Goal: Book appointment/travel/reservation

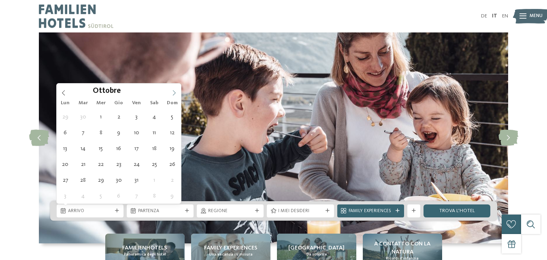
click at [175, 87] on span at bounding box center [174, 90] width 14 height 14
type div "[DATE]"
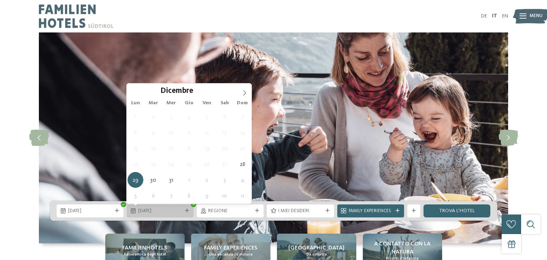
click at [161, 210] on span "[DATE]" at bounding box center [160, 211] width 44 height 6
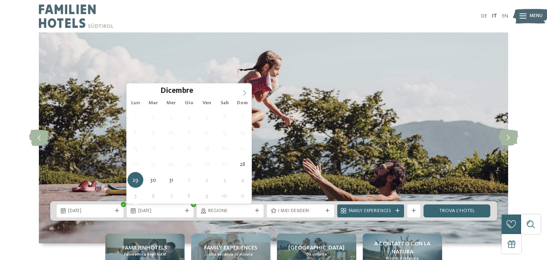
type input "****"
click at [248, 91] on span at bounding box center [245, 90] width 14 height 14
type div "[DATE]"
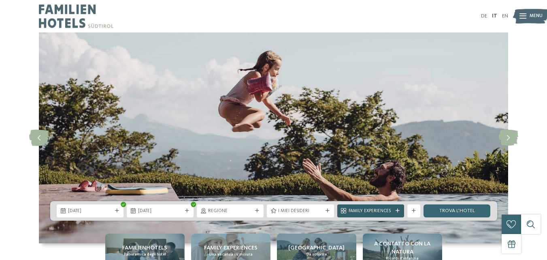
click at [397, 209] on icon at bounding box center [398, 210] width 4 height 4
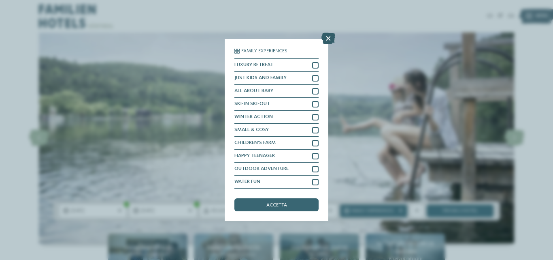
click at [328, 36] on icon at bounding box center [328, 38] width 14 height 11
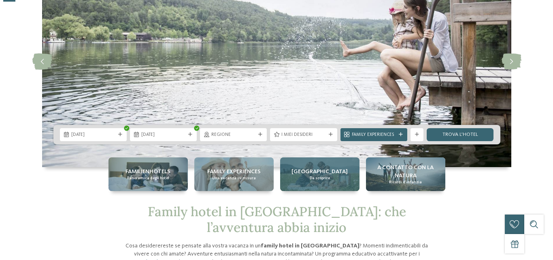
scroll to position [81, 0]
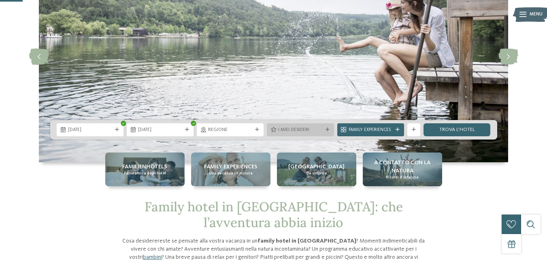
click at [332, 134] on div "I miei desideri" at bounding box center [300, 129] width 67 height 13
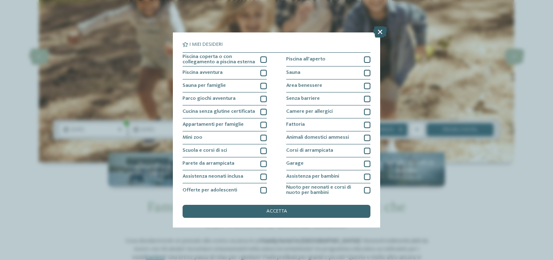
click at [381, 30] on icon at bounding box center [380, 31] width 14 height 11
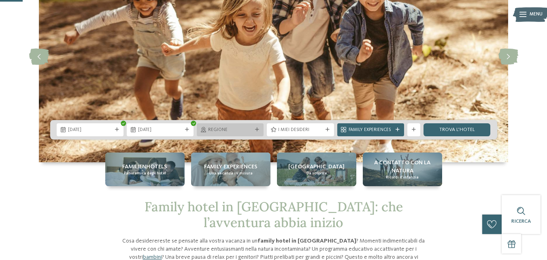
click at [256, 129] on icon at bounding box center [257, 130] width 4 height 4
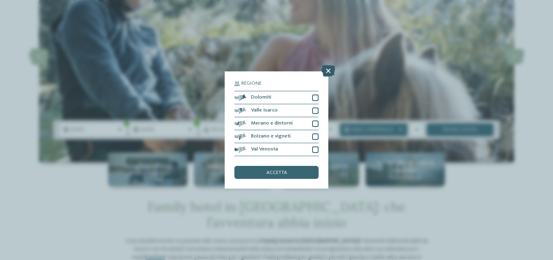
click at [328, 71] on icon at bounding box center [328, 70] width 14 height 11
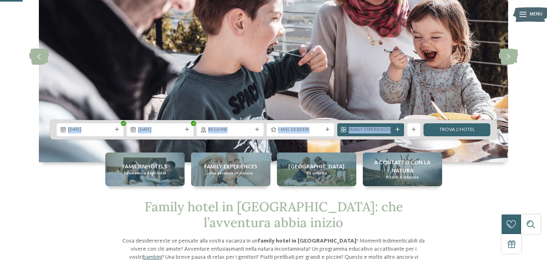
drag, startPoint x: 415, startPoint y: 132, endPoint x: 417, endPoint y: 140, distance: 7.5
click at [417, 140] on div "slide 2 of 5" at bounding box center [273, 56] width 547 height 211
click at [415, 129] on icon at bounding box center [414, 130] width 4 height 4
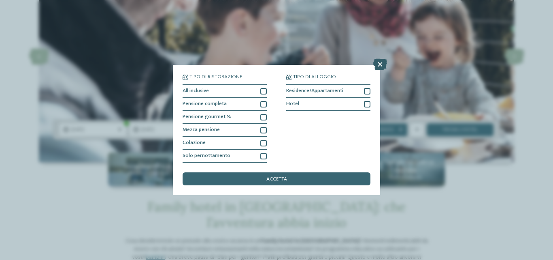
click at [381, 64] on icon at bounding box center [380, 64] width 14 height 11
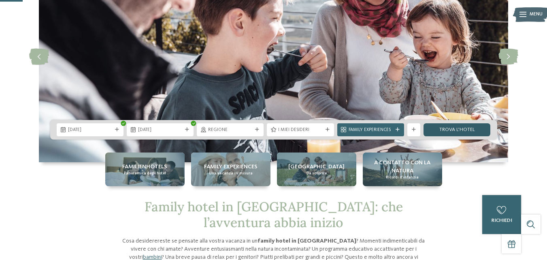
click at [476, 130] on link "trova l’hotel" at bounding box center [456, 129] width 67 height 13
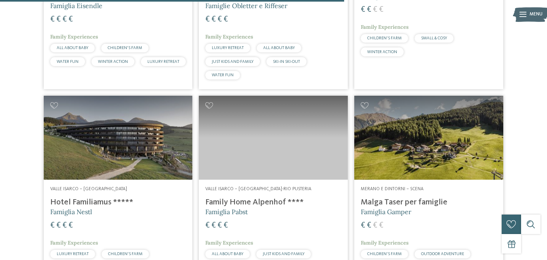
scroll to position [1004, 0]
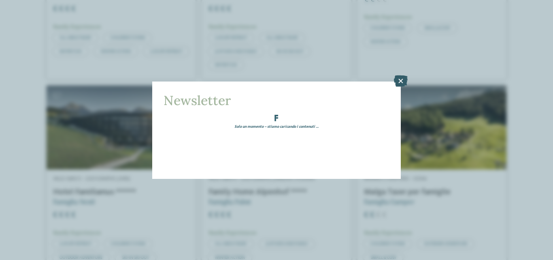
click at [404, 79] on icon at bounding box center [401, 80] width 14 height 11
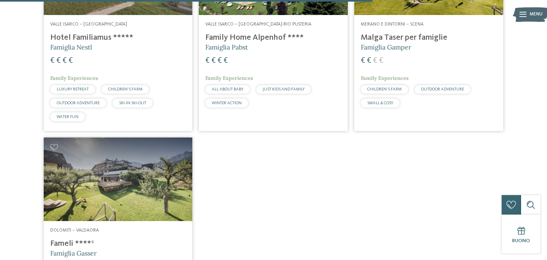
scroll to position [1247, 0]
